Goal: Task Accomplishment & Management: Manage account settings

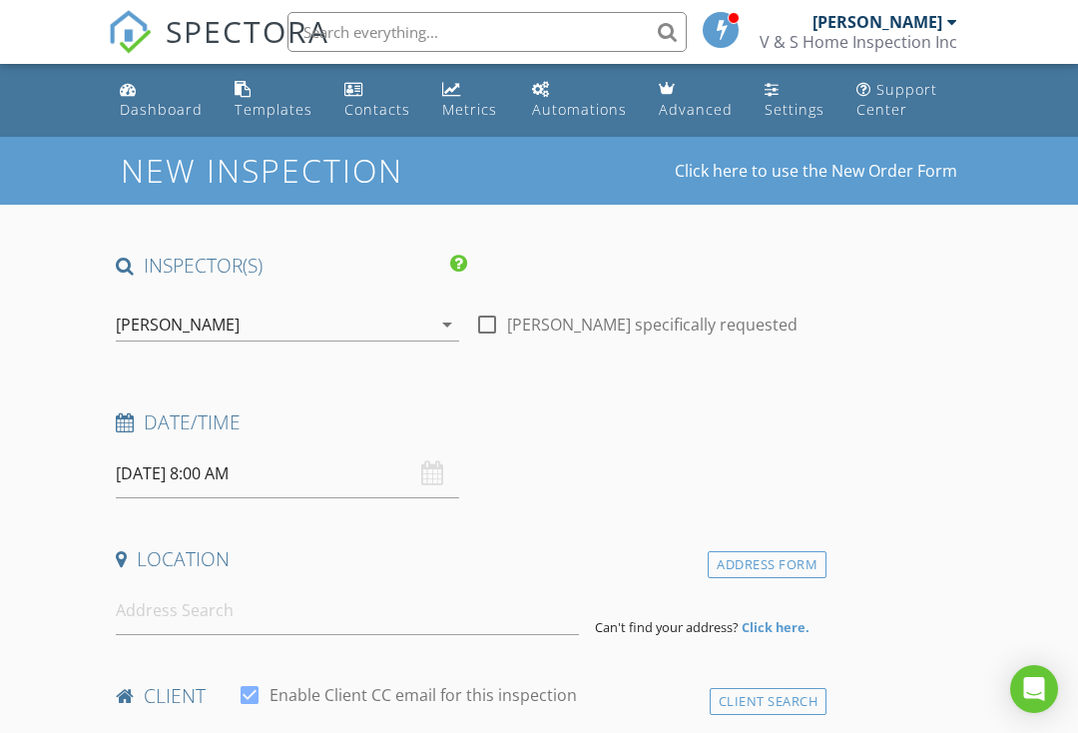
click at [792, 98] on link "Settings" at bounding box center [795, 100] width 76 height 57
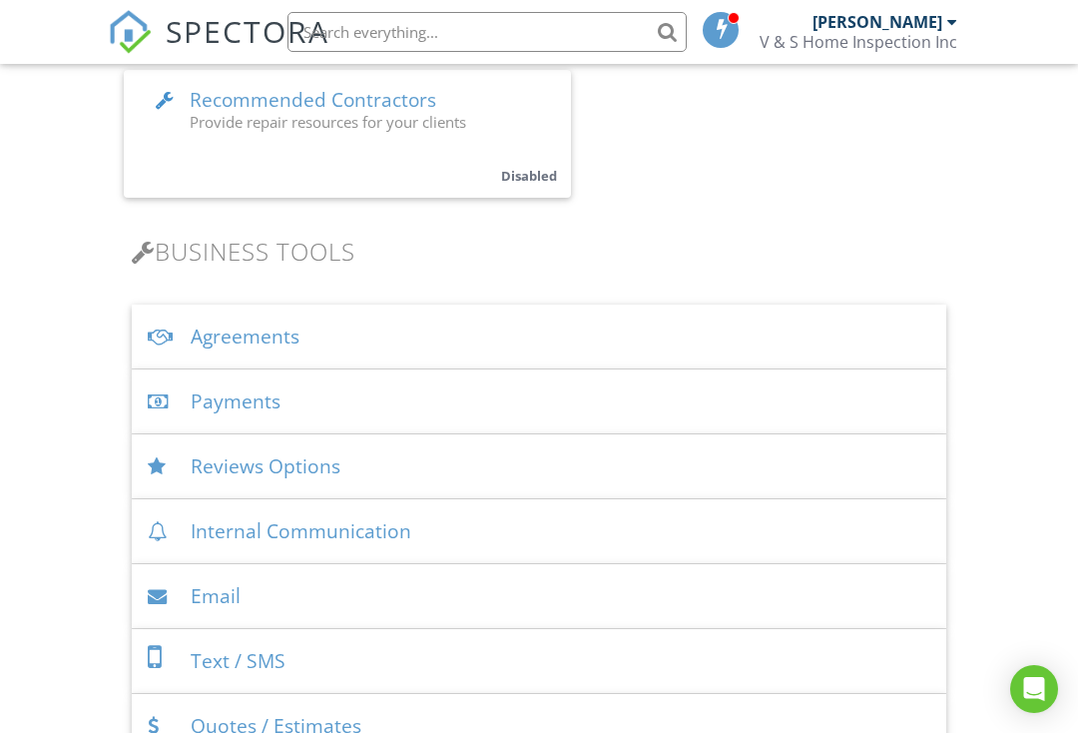
scroll to position [663, 0]
click at [288, 352] on div "Agreements" at bounding box center [539, 335] width 814 height 65
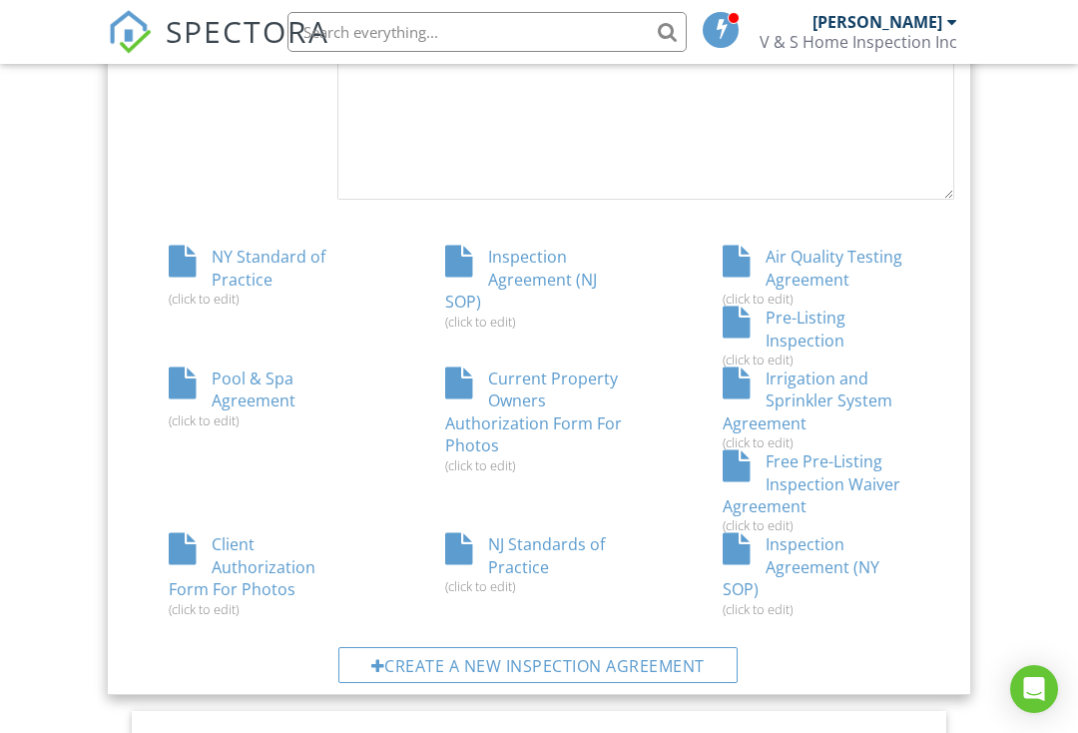
scroll to position [1285, 0]
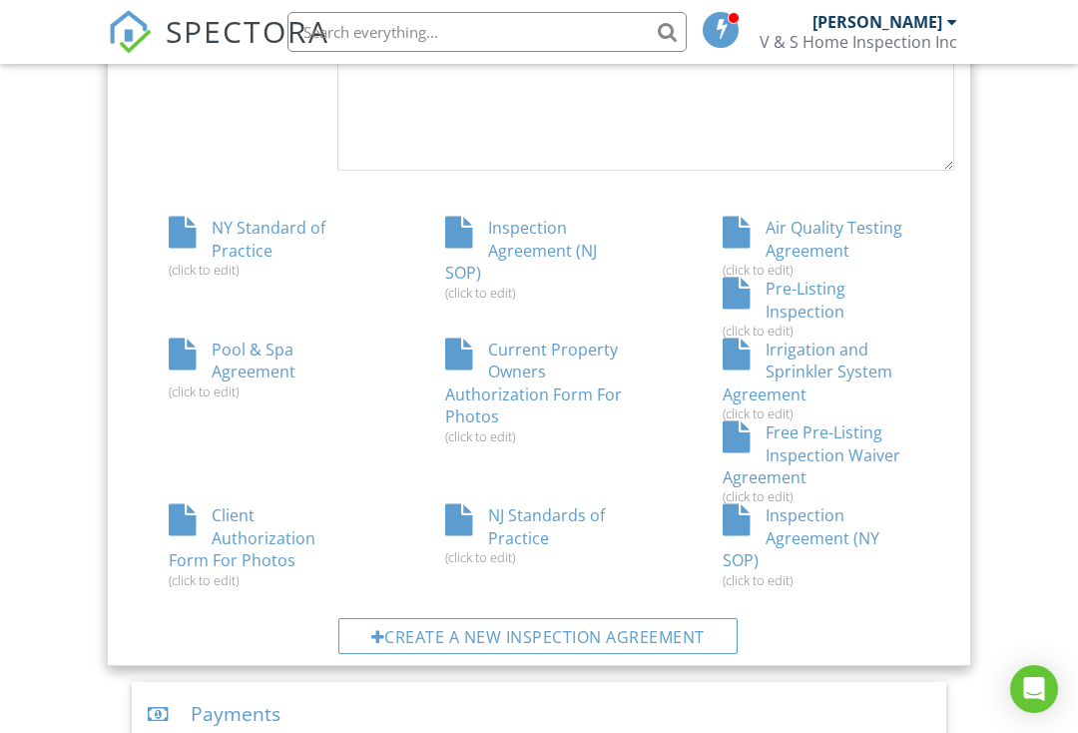
click at [252, 226] on div "NY Standard of Practice (click to edit)" at bounding box center [262, 247] width 276 height 61
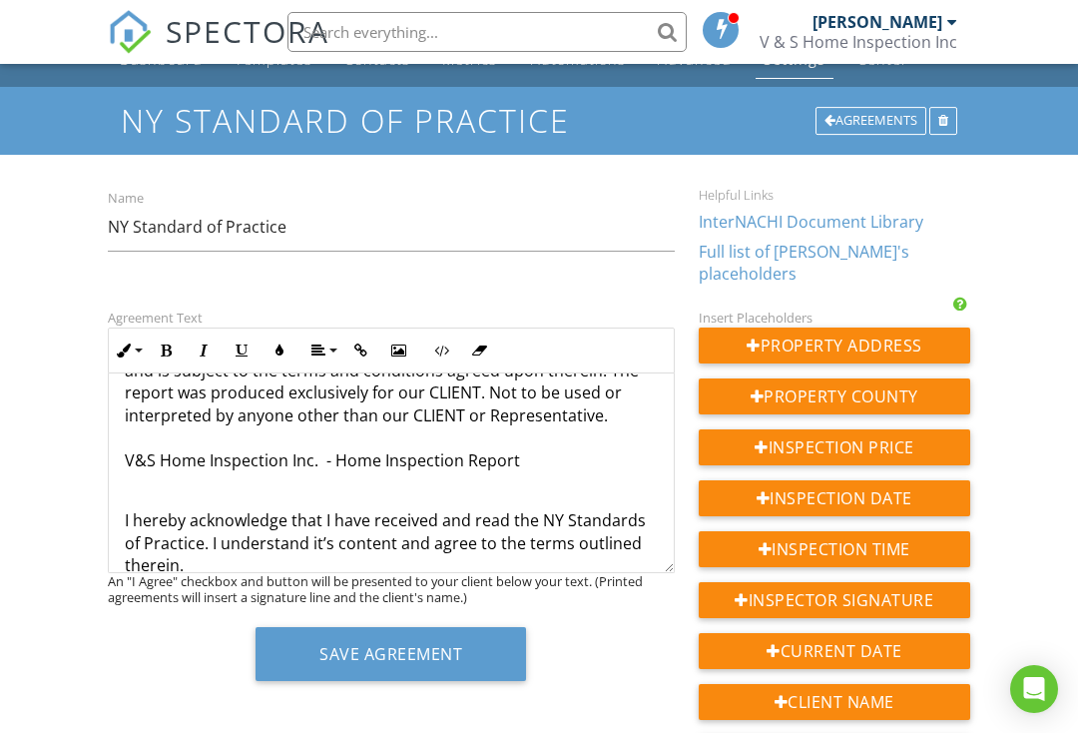
scroll to position [50, 0]
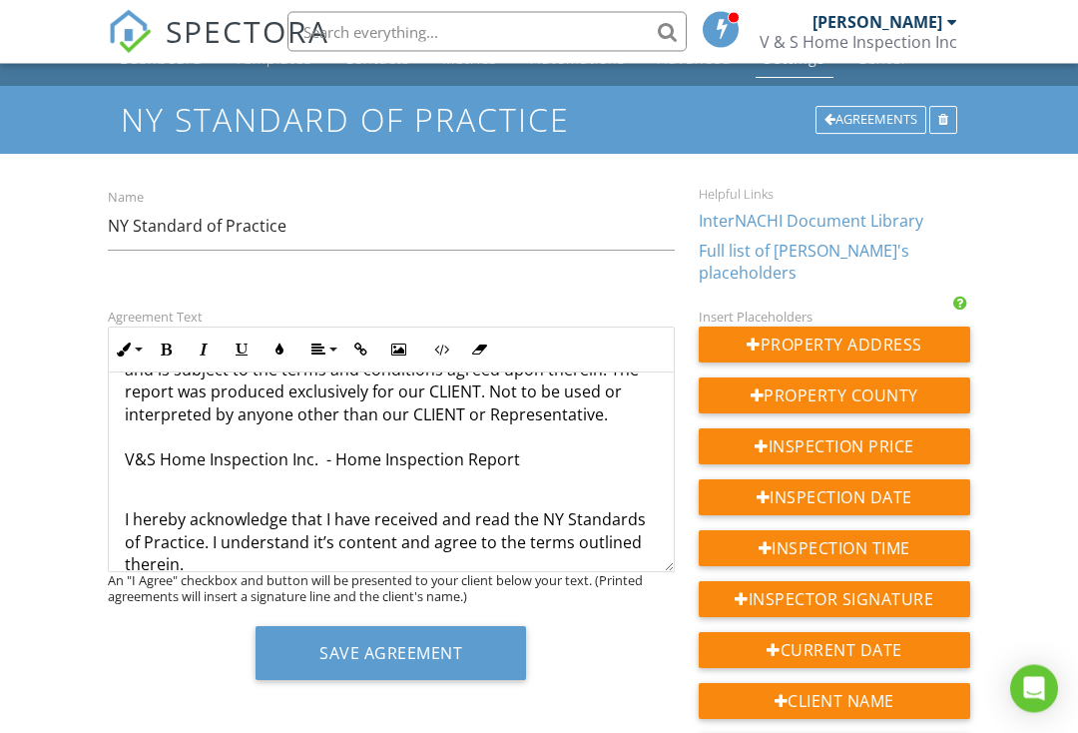
click at [462, 648] on button "Save Agreement" at bounding box center [391, 654] width 270 height 54
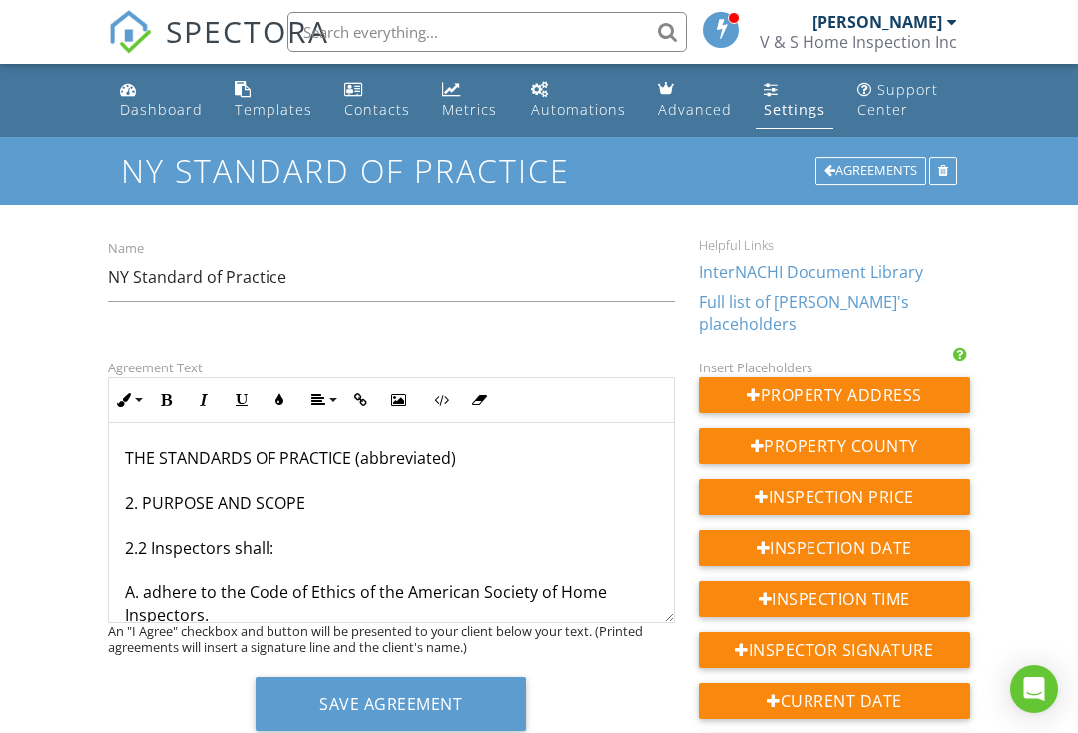
click at [932, 7] on div "Robert Lopez V & S Home Inspection Inc" at bounding box center [859, 32] width 198 height 64
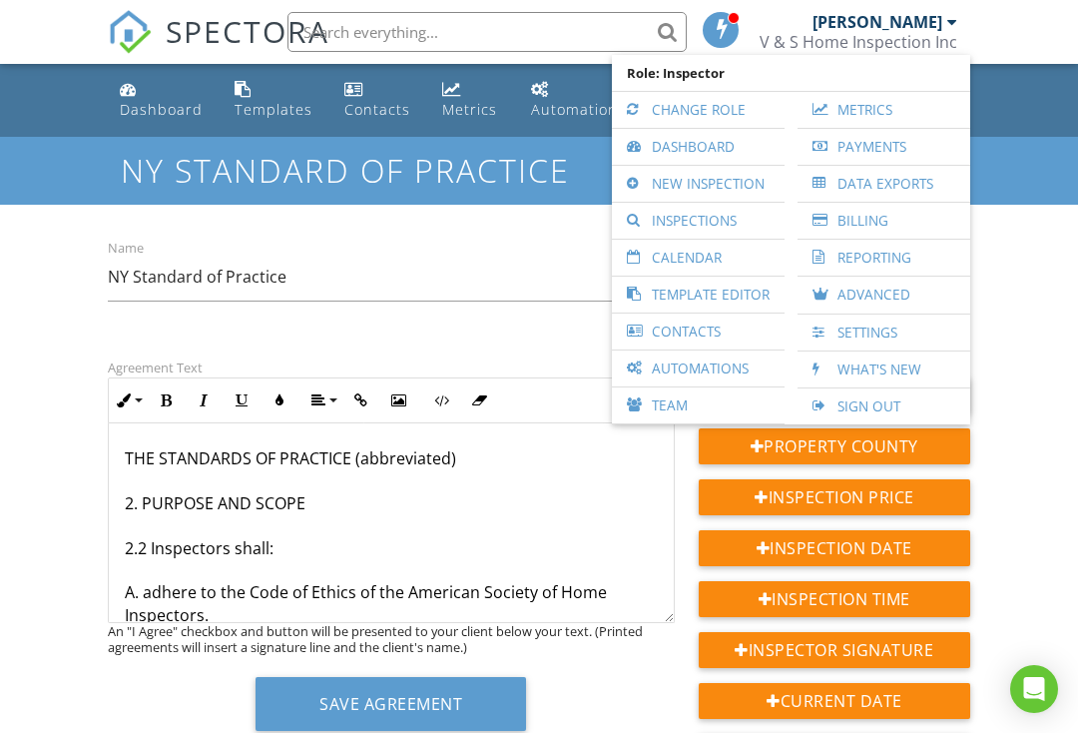
click at [858, 415] on link "Sign Out" at bounding box center [883, 406] width 153 height 36
